Goal: Task Accomplishment & Management: Manage account settings

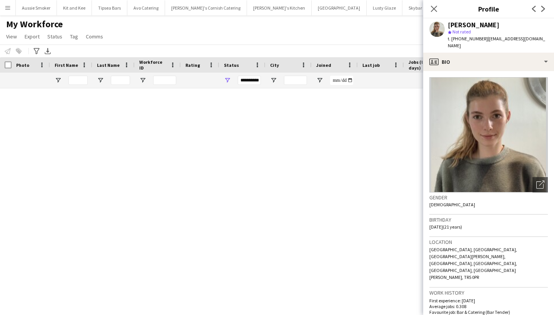
scroll to position [0, 4]
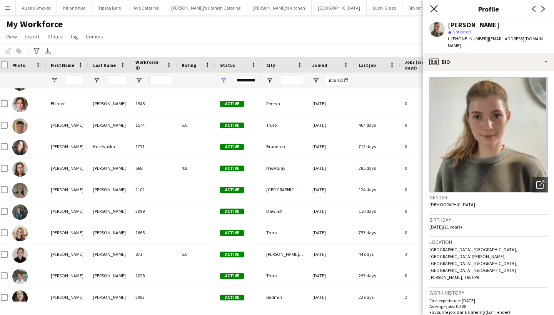
click at [434, 7] on icon "Close pop-in" at bounding box center [433, 8] width 7 height 7
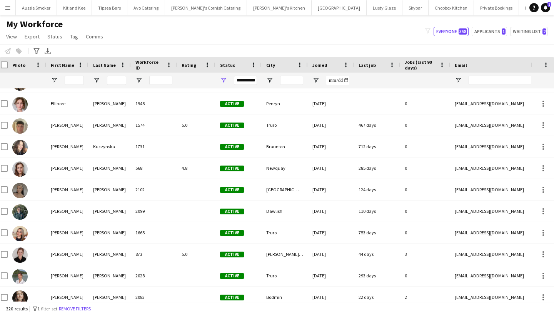
click at [11, 7] on button "Menu" at bounding box center [7, 7] width 15 height 15
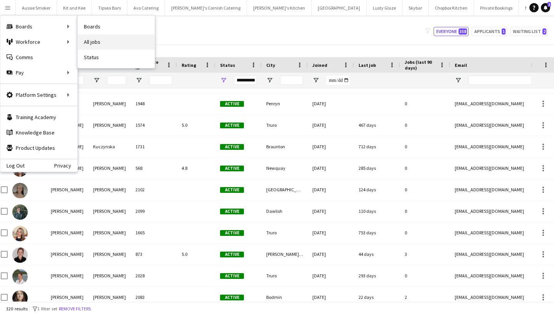
click at [105, 37] on link "All jobs" at bounding box center [116, 41] width 77 height 15
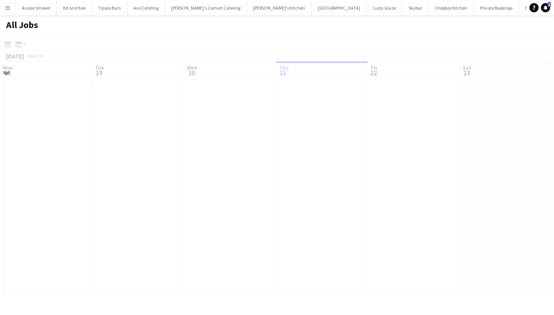
scroll to position [0, 184]
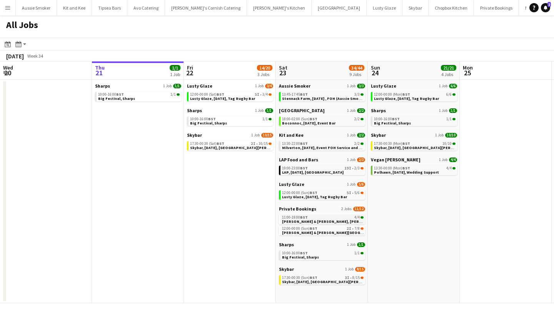
click at [338, 221] on span "[PERSON_NAME] & [PERSON_NAME], [PERSON_NAME], [DATE]" at bounding box center [338, 221] width 113 height 5
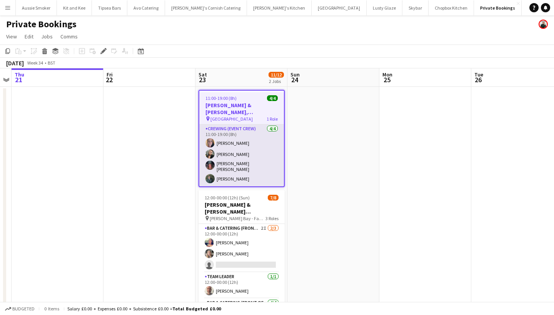
click at [248, 156] on app-card-role "Crewing (Event Crew) [DATE] 11:00-19:00 (8h) [PERSON_NAME] [PERSON_NAME] [PERSO…" at bounding box center [241, 156] width 85 height 62
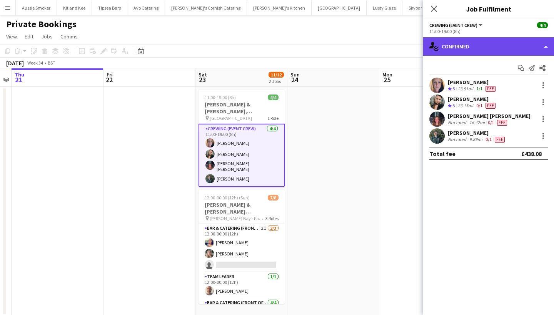
click at [489, 45] on div "single-neutral-actions-check-2 Confirmed" at bounding box center [488, 46] width 131 height 18
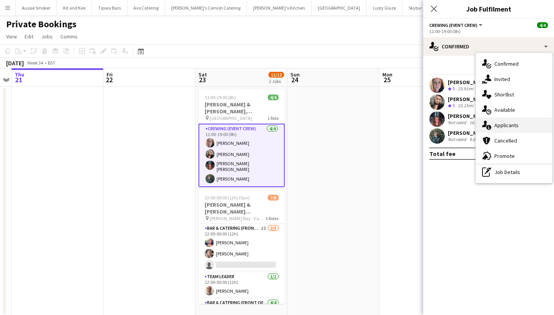
click at [504, 127] on div "single-neutral-actions-information Applicants" at bounding box center [514, 125] width 76 height 15
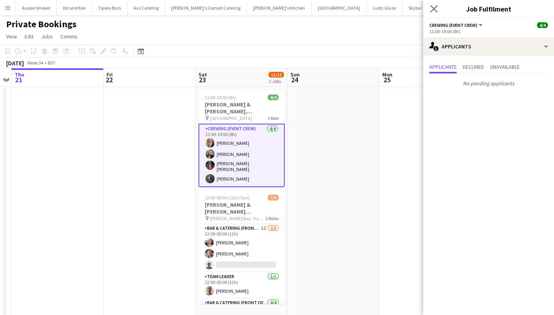
click at [438, 11] on app-icon "Close pop-in" at bounding box center [433, 8] width 11 height 11
